Goal: Navigation & Orientation: Find specific page/section

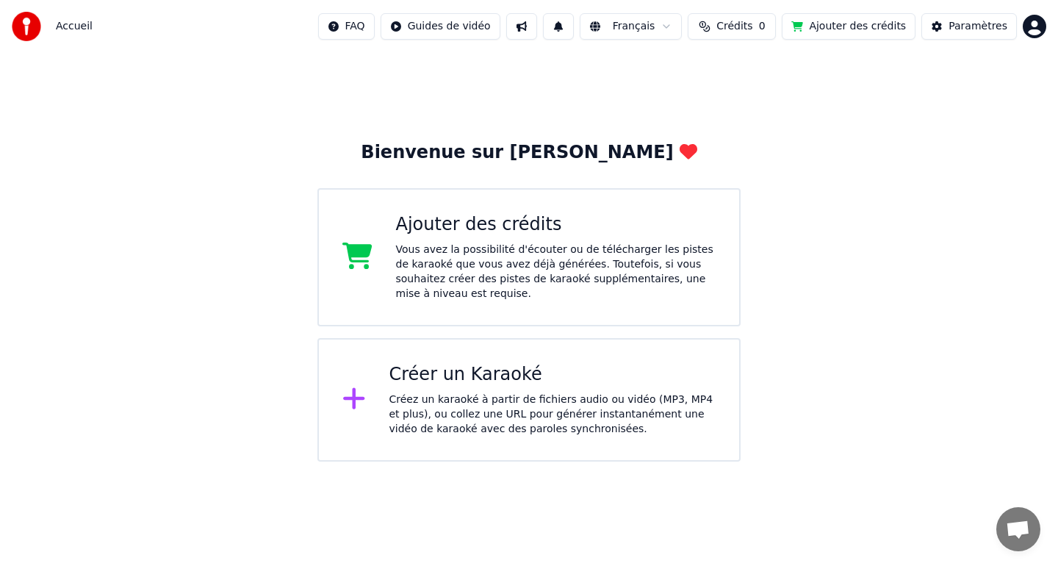
click at [558, 379] on div "Créer un Karaoké" at bounding box center [552, 375] width 327 height 24
click at [973, 27] on div "Paramètres" at bounding box center [977, 26] width 59 height 15
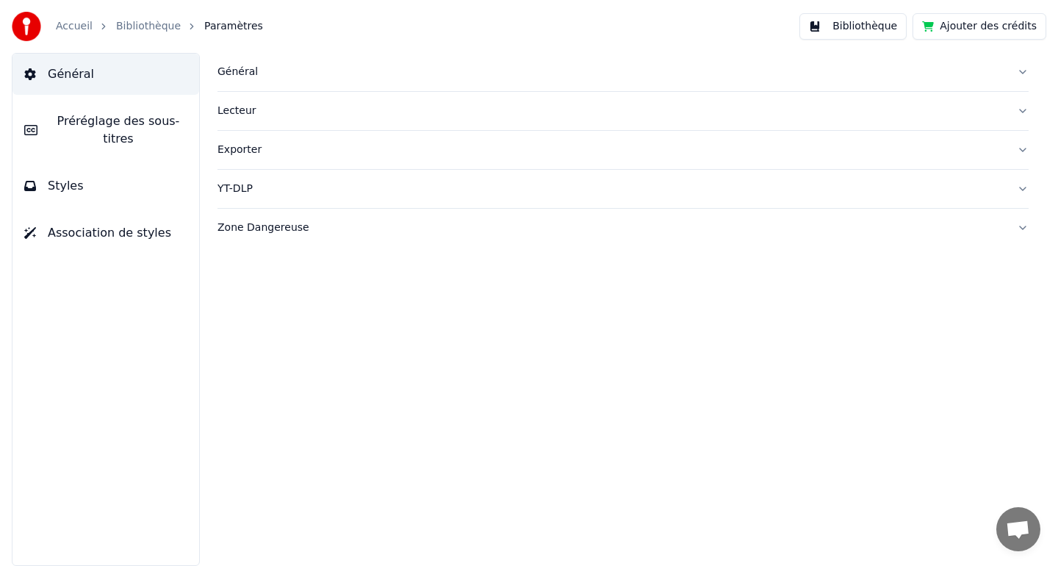
click at [142, 29] on link "Bibliothèque" at bounding box center [148, 26] width 65 height 15
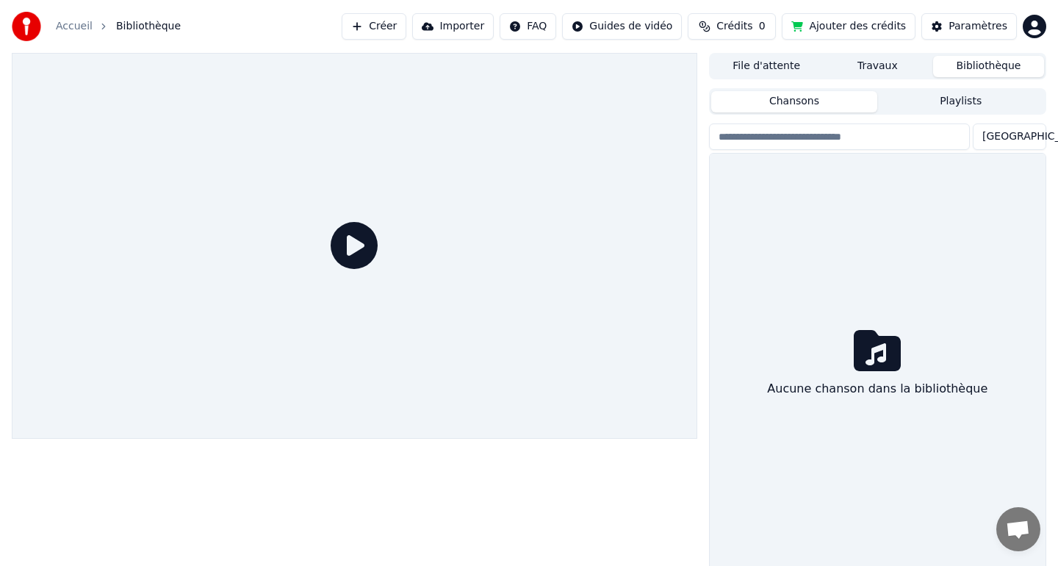
click at [1034, 15] on html "Accueil Bibliothèque Créer Importer FAQ Guides de vidéo Crédits 0 Ajouter des c…" at bounding box center [529, 283] width 1058 height 566
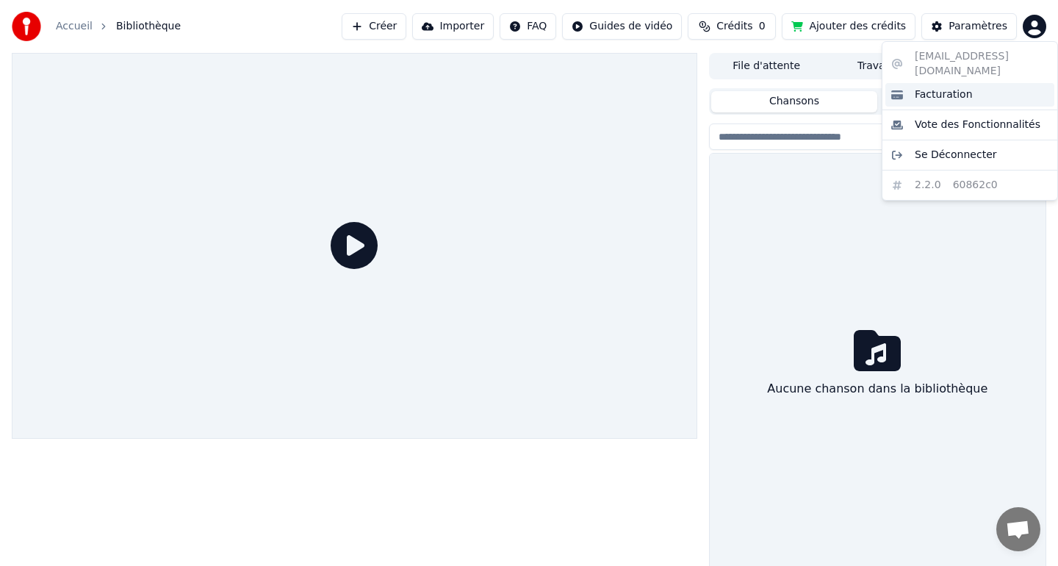
click at [925, 87] on span "Facturation" at bounding box center [943, 94] width 58 height 15
